Goal: Information Seeking & Learning: Learn about a topic

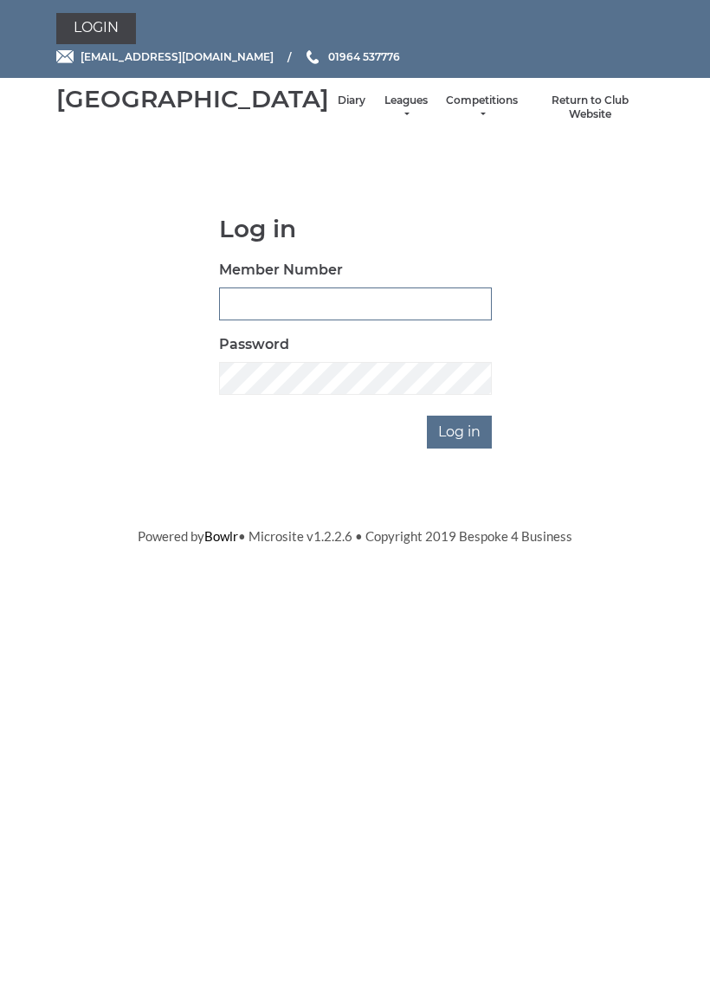
type input "0927"
click at [461, 448] on input "Log in" at bounding box center [459, 432] width 65 height 33
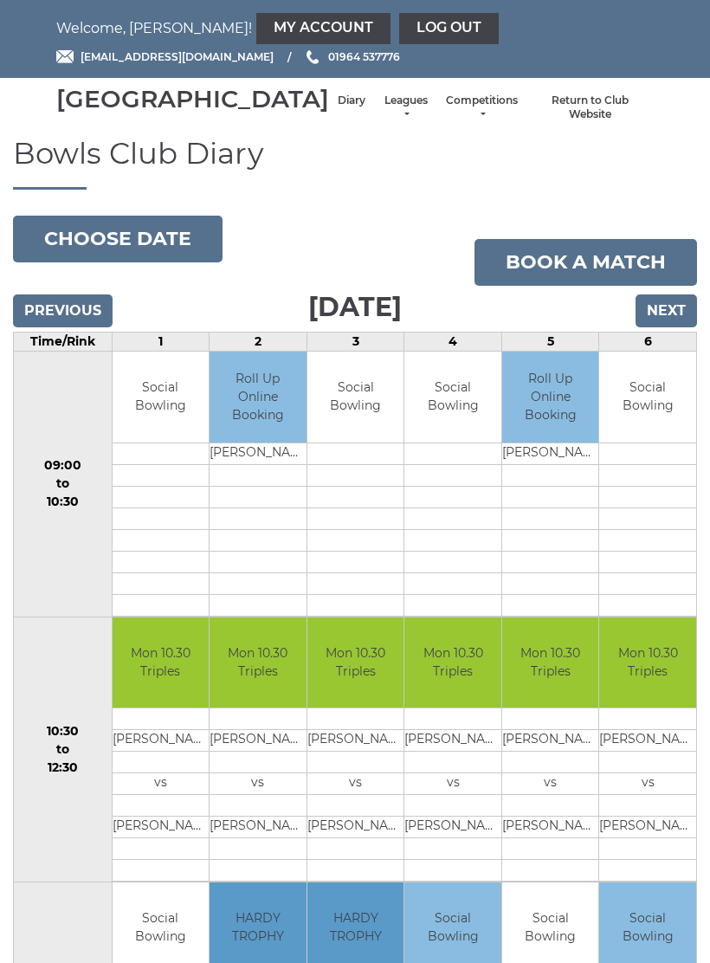
click at [383, 115] on link "Leagues" at bounding box center [406, 107] width 46 height 29
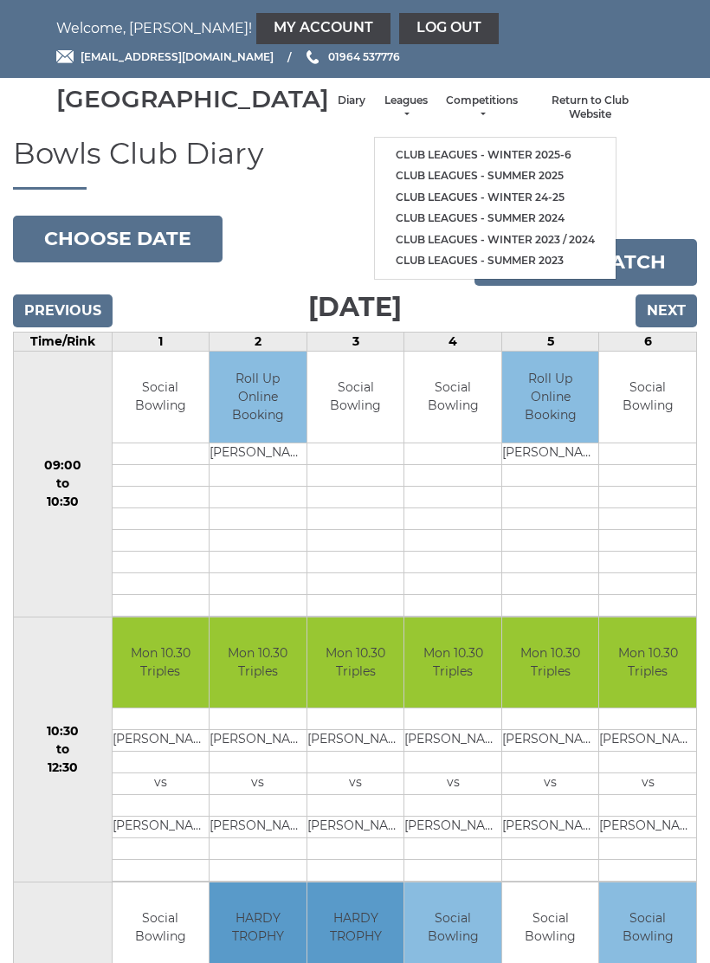
click at [425, 158] on link "Club leagues - Winter 2025-6" at bounding box center [495, 156] width 241 height 22
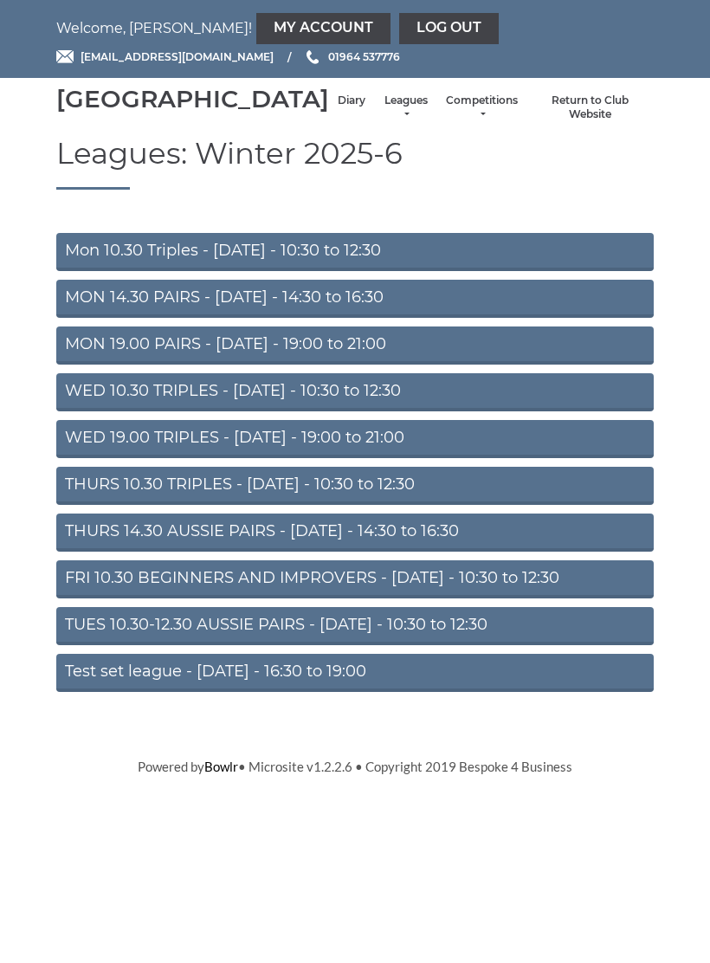
click at [345, 265] on link "Mon 10.30 Triples - Monday - 10:30 to 12:30" at bounding box center [354, 252] width 597 height 38
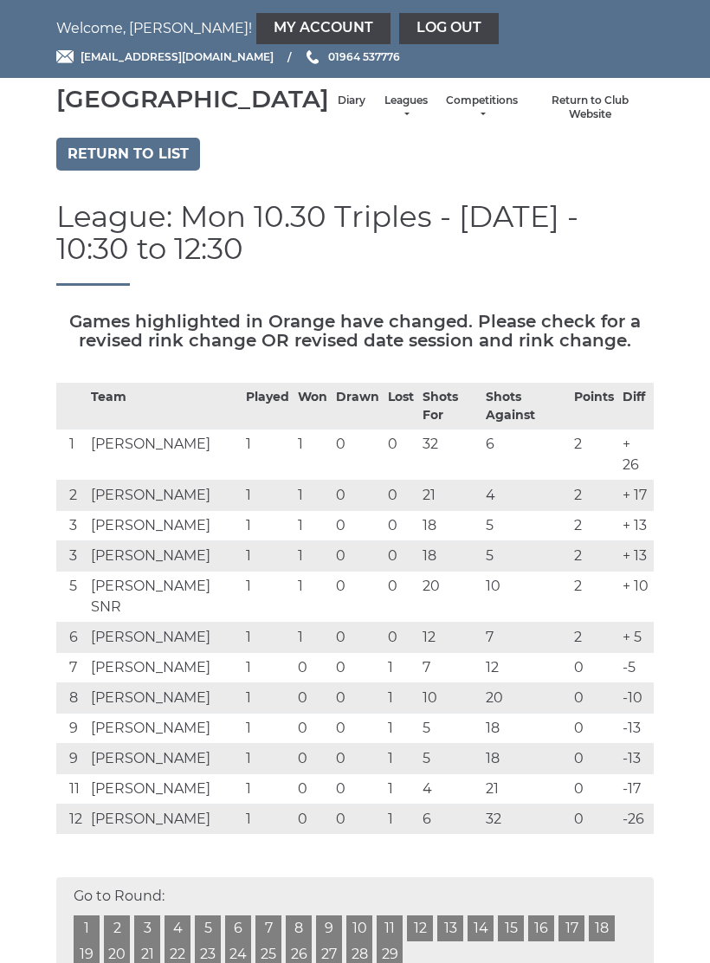
click at [374, 113] on li "Leagues Club leagues - Winter 2025-6 Club leagues - Summer 2025 Club leagues - …" at bounding box center [405, 108] width 63 height 46
click at [383, 122] on link "Leagues" at bounding box center [406, 107] width 46 height 29
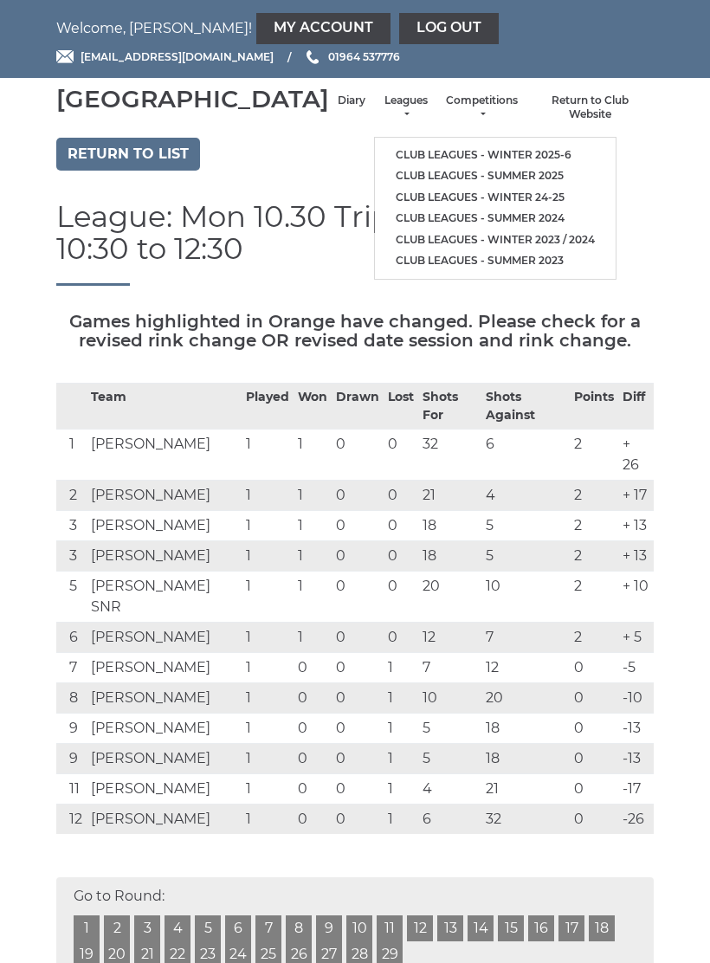
click at [442, 152] on link "Club leagues - Winter 2025-6" at bounding box center [495, 156] width 241 height 22
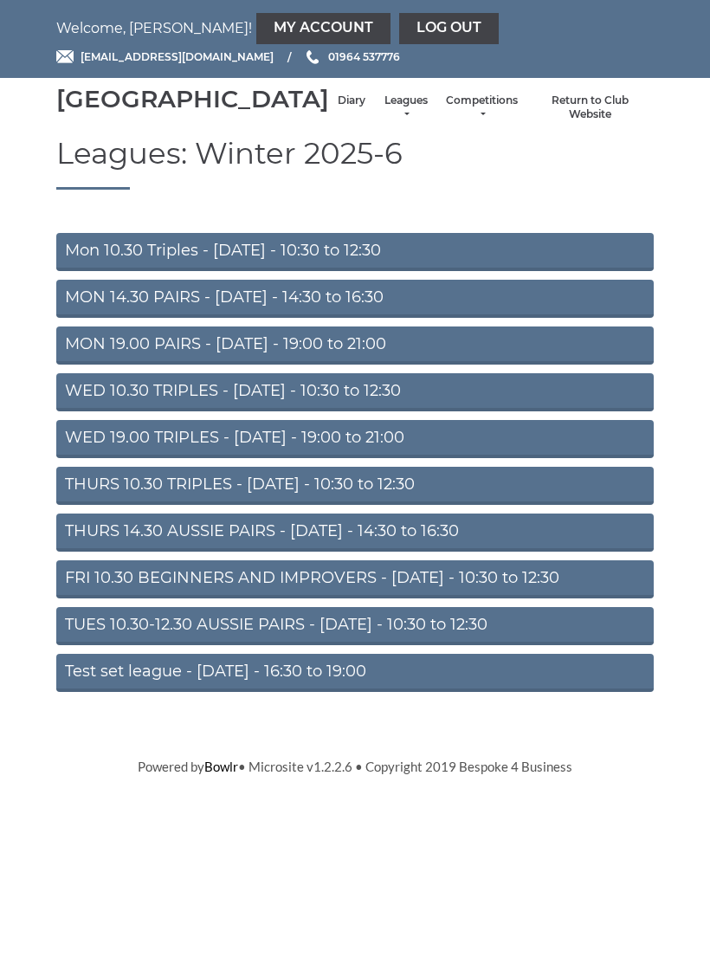
click at [356, 501] on link "THURS 10.30 TRIPLES - Thursday - 10:30 to 12:30" at bounding box center [354, 486] width 597 height 38
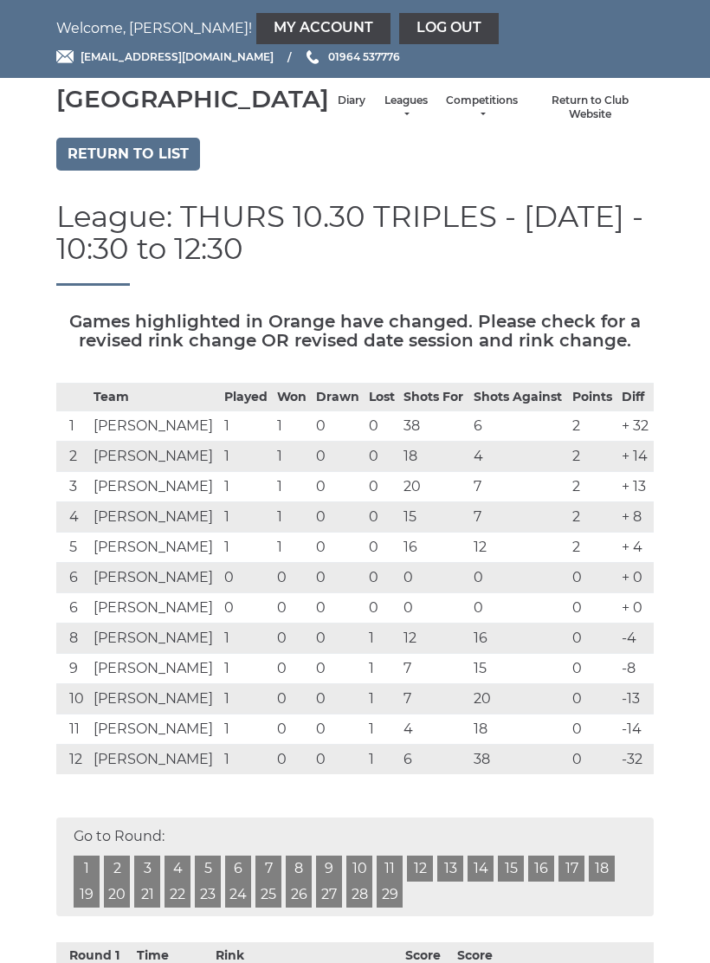
click at [399, 20] on link "Log out" at bounding box center [449, 28] width 100 height 31
